Goal: Task Accomplishment & Management: Use online tool/utility

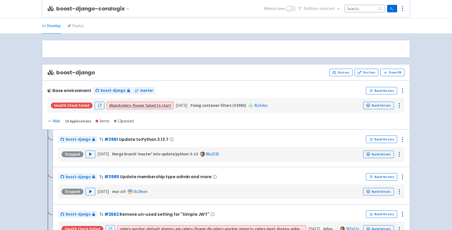
scroll to position [931, 0]
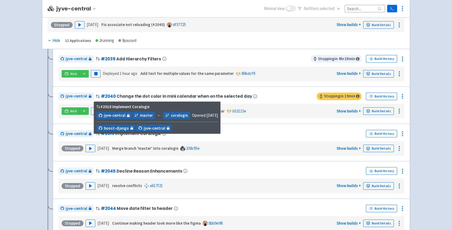
scroll to position [975, 0]
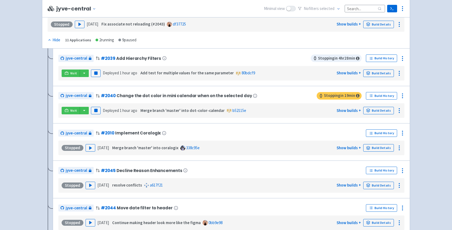
click at [260, 100] on div "jyve-central # 2040 Change the dot color in mini calendar when on the selected …" at bounding box center [187, 96] width 258 height 9
click at [96, 112] on button "Pause" at bounding box center [96, 111] width 10 height 8
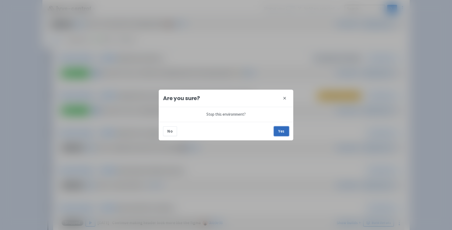
click at [280, 132] on button "Yes" at bounding box center [281, 132] width 15 height 10
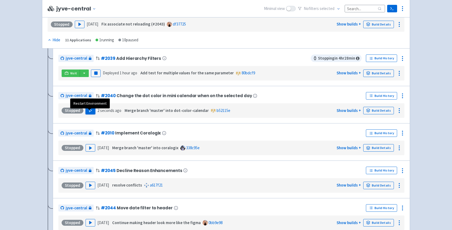
click at [86, 115] on button "Play" at bounding box center [91, 111] width 10 height 8
